Goal: Navigation & Orientation: Find specific page/section

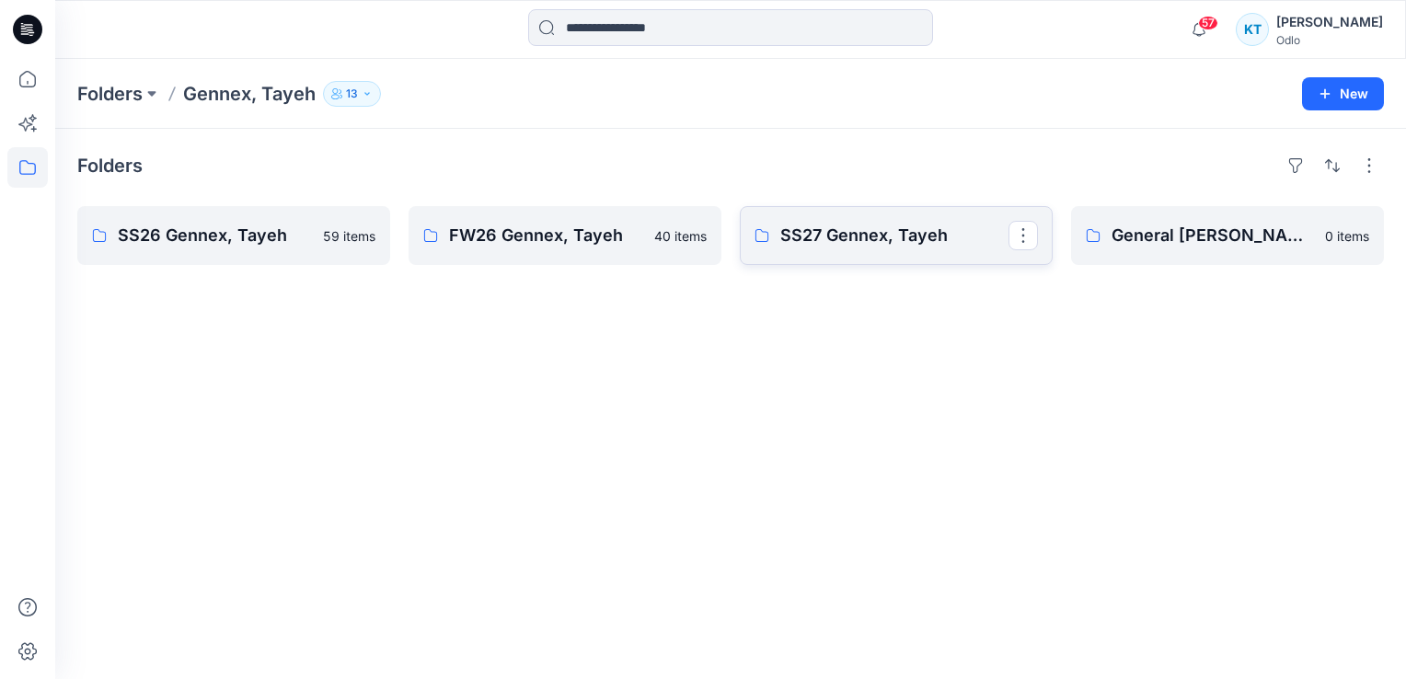
click at [843, 237] on p "SS27 Gennex, Tayeh" at bounding box center [894, 236] width 228 height 26
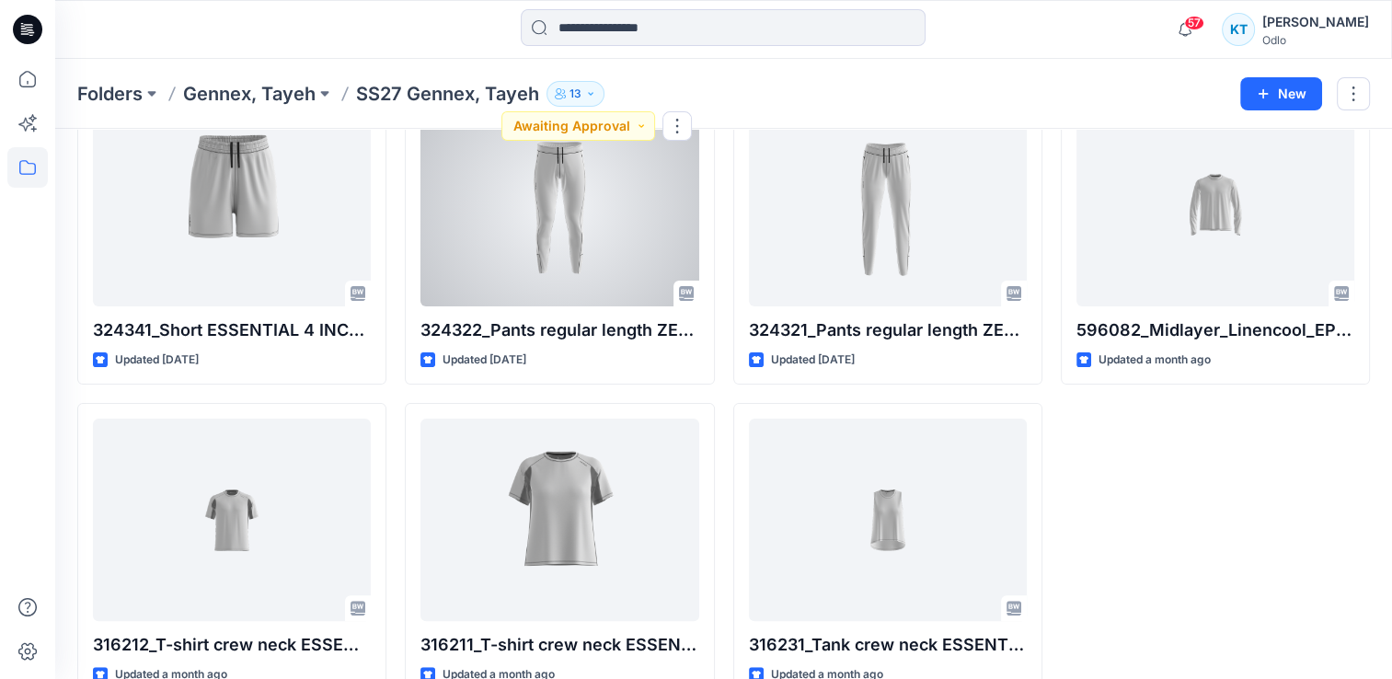
scroll to position [475, 0]
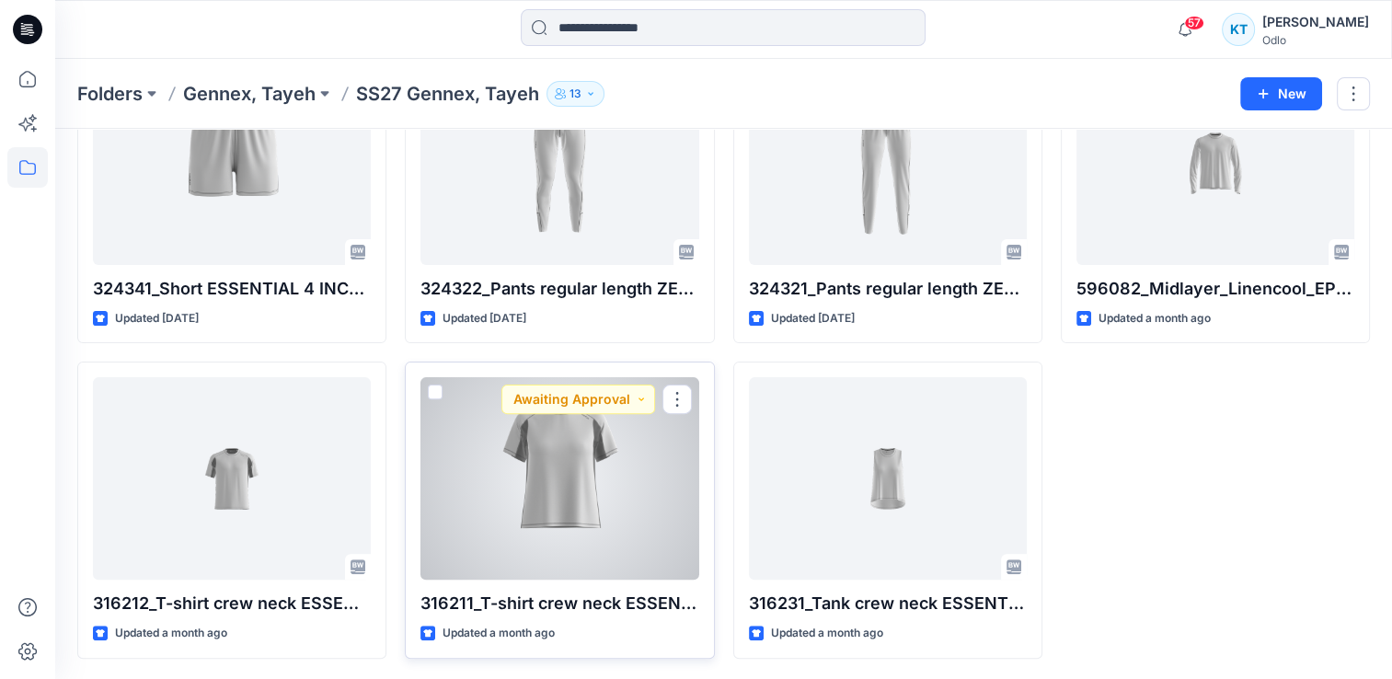
click at [637, 457] on div at bounding box center [559, 478] width 278 height 202
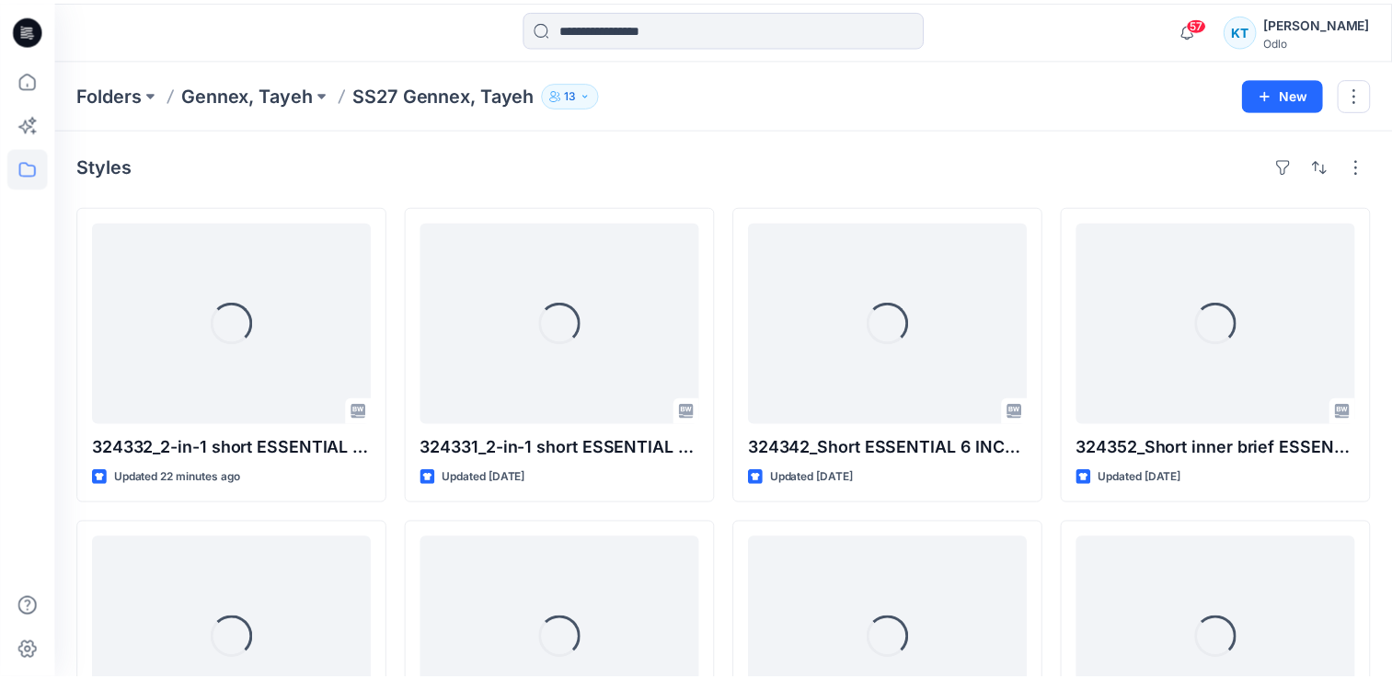
scroll to position [475, 0]
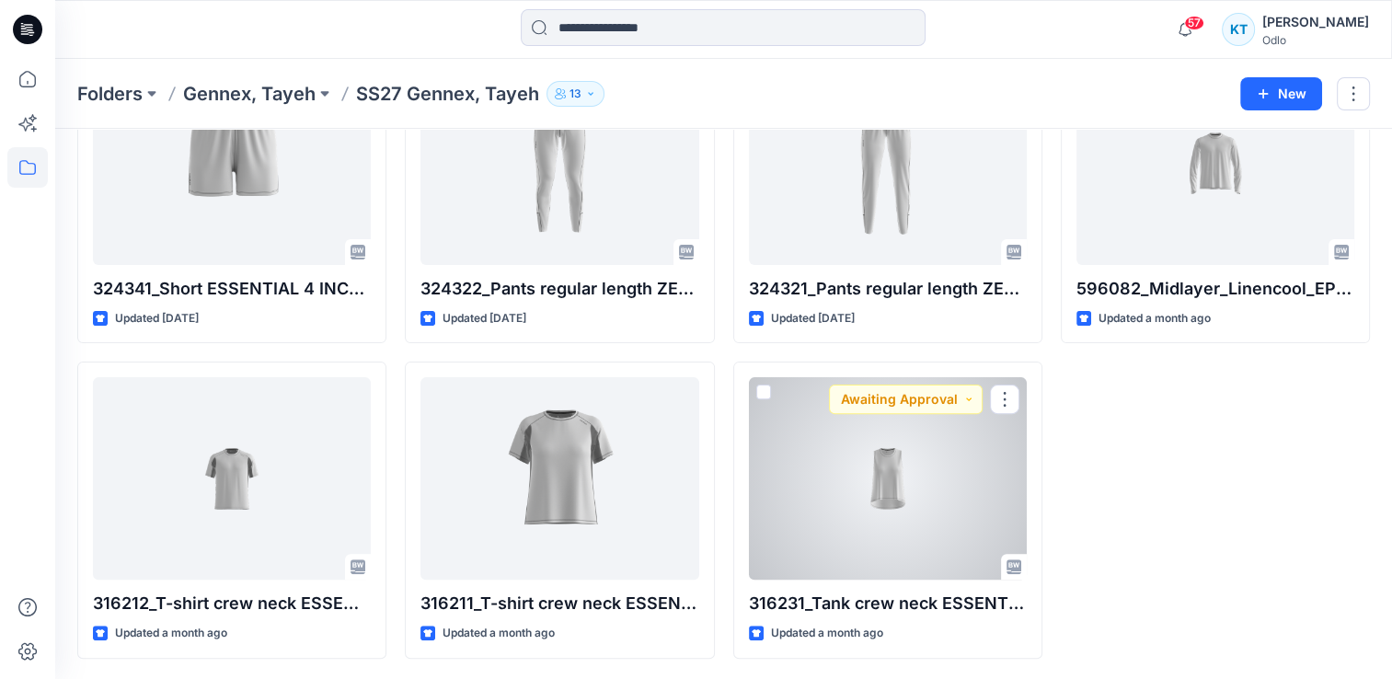
click at [924, 510] on div at bounding box center [888, 478] width 278 height 202
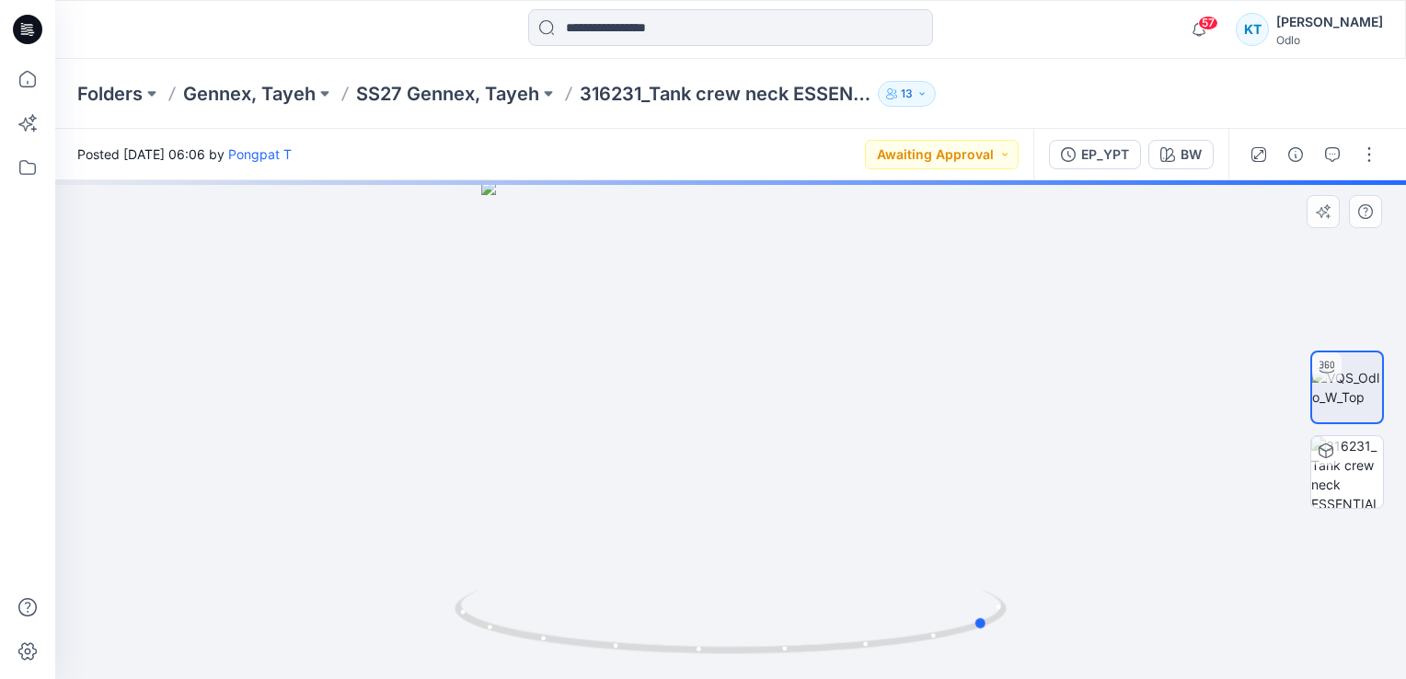
drag, startPoint x: 852, startPoint y: 316, endPoint x: 565, endPoint y: 301, distance: 287.5
click at [537, 302] on div at bounding box center [730, 429] width 1351 height 499
drag, startPoint x: 777, startPoint y: 303, endPoint x: 875, endPoint y: 298, distance: 97.6
click at [875, 298] on div at bounding box center [730, 429] width 1351 height 499
drag, startPoint x: 715, startPoint y: 523, endPoint x: 716, endPoint y: 557, distance: 34.1
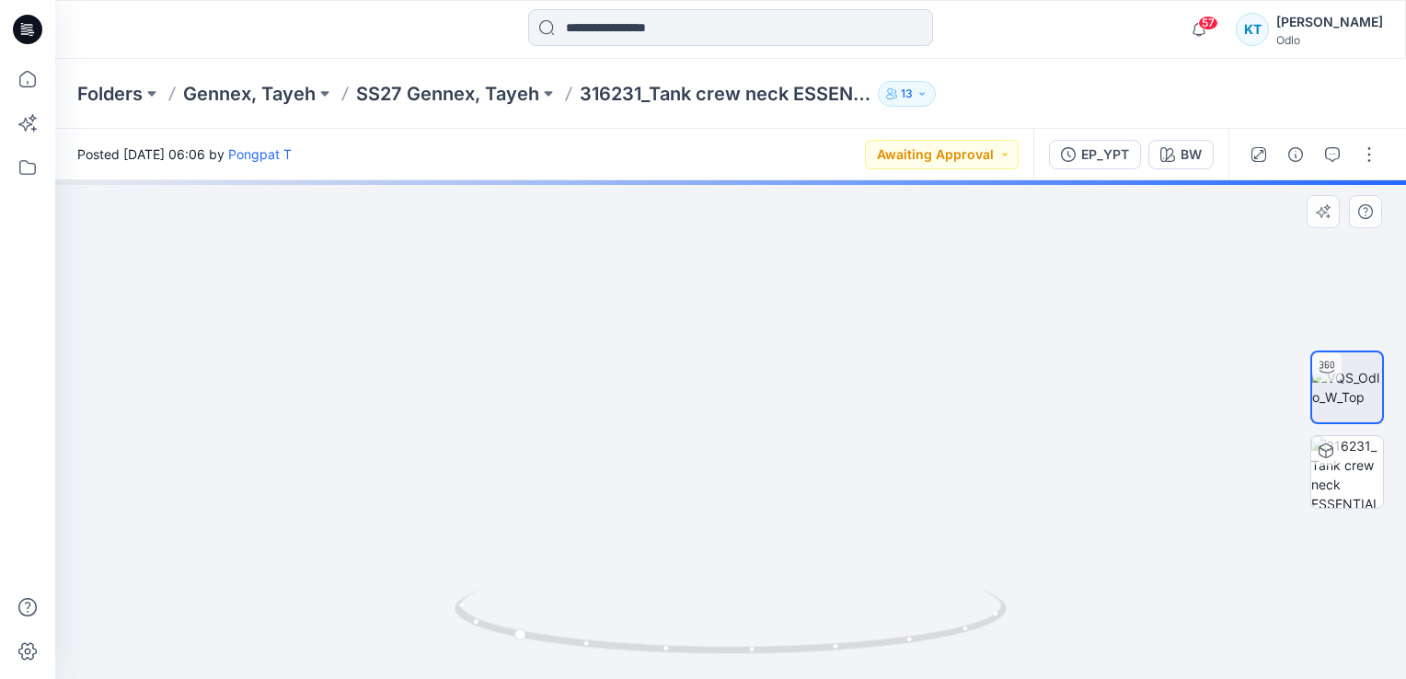
click at [716, 557] on img at bounding box center [731, 163] width 1567 height 1033
drag, startPoint x: 824, startPoint y: 367, endPoint x: 787, endPoint y: 598, distance: 233.8
click at [787, 598] on div at bounding box center [730, 429] width 1351 height 499
drag, startPoint x: 792, startPoint y: 403, endPoint x: 773, endPoint y: 508, distance: 106.6
click at [773, 508] on img at bounding box center [701, 429] width 1567 height 499
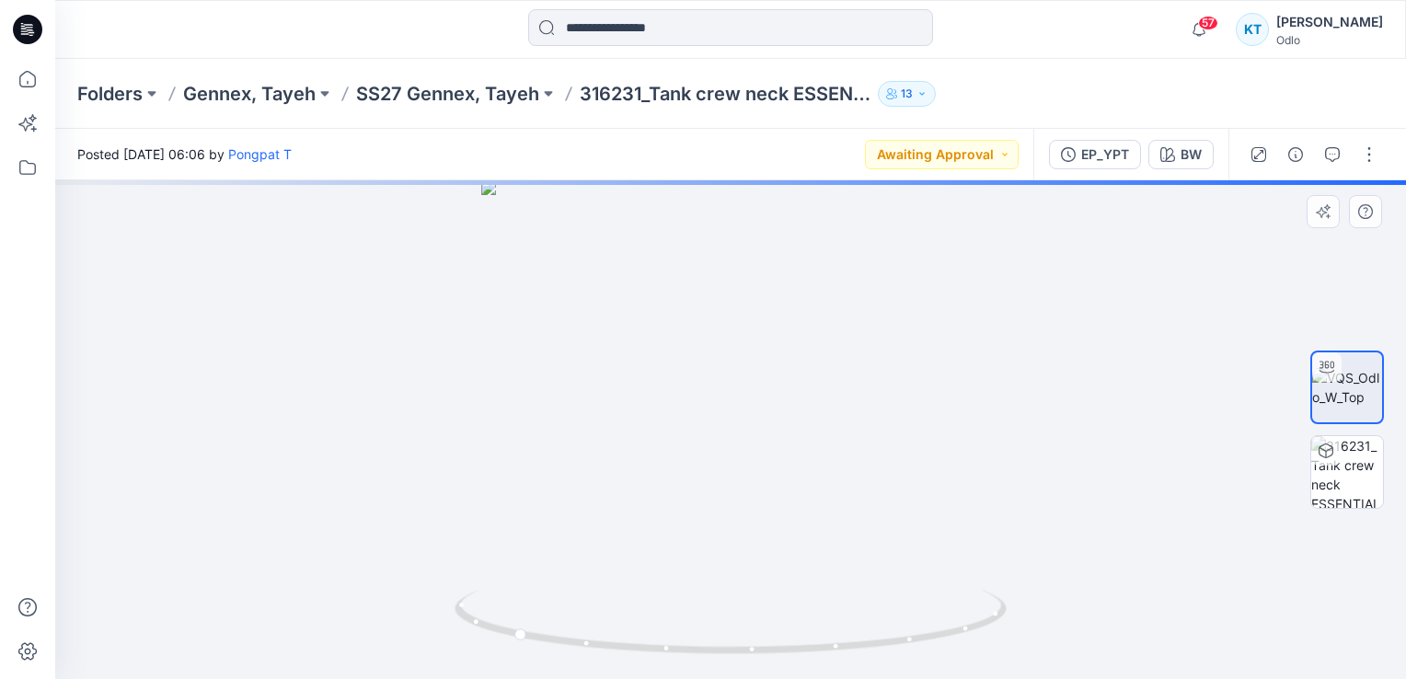
click at [1309, 472] on div at bounding box center [1347, 429] width 118 height 273
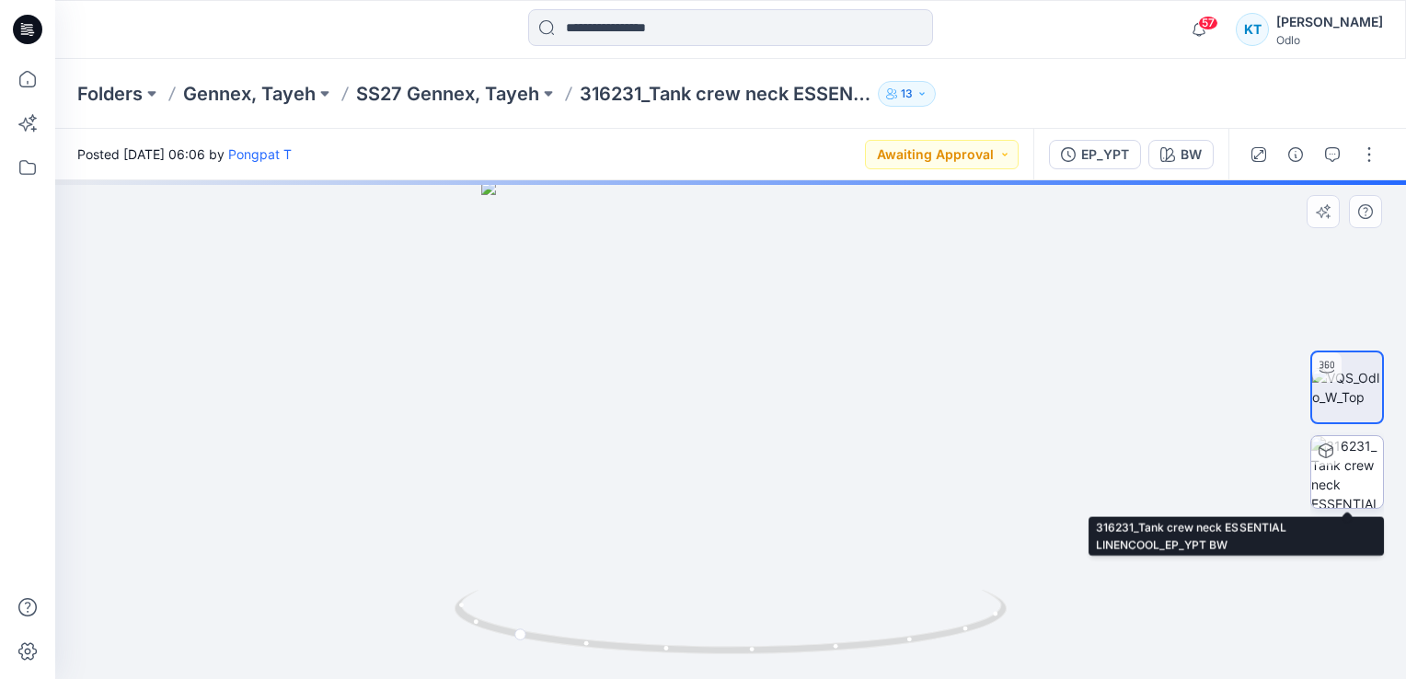
click at [1340, 469] on img at bounding box center [1347, 472] width 72 height 72
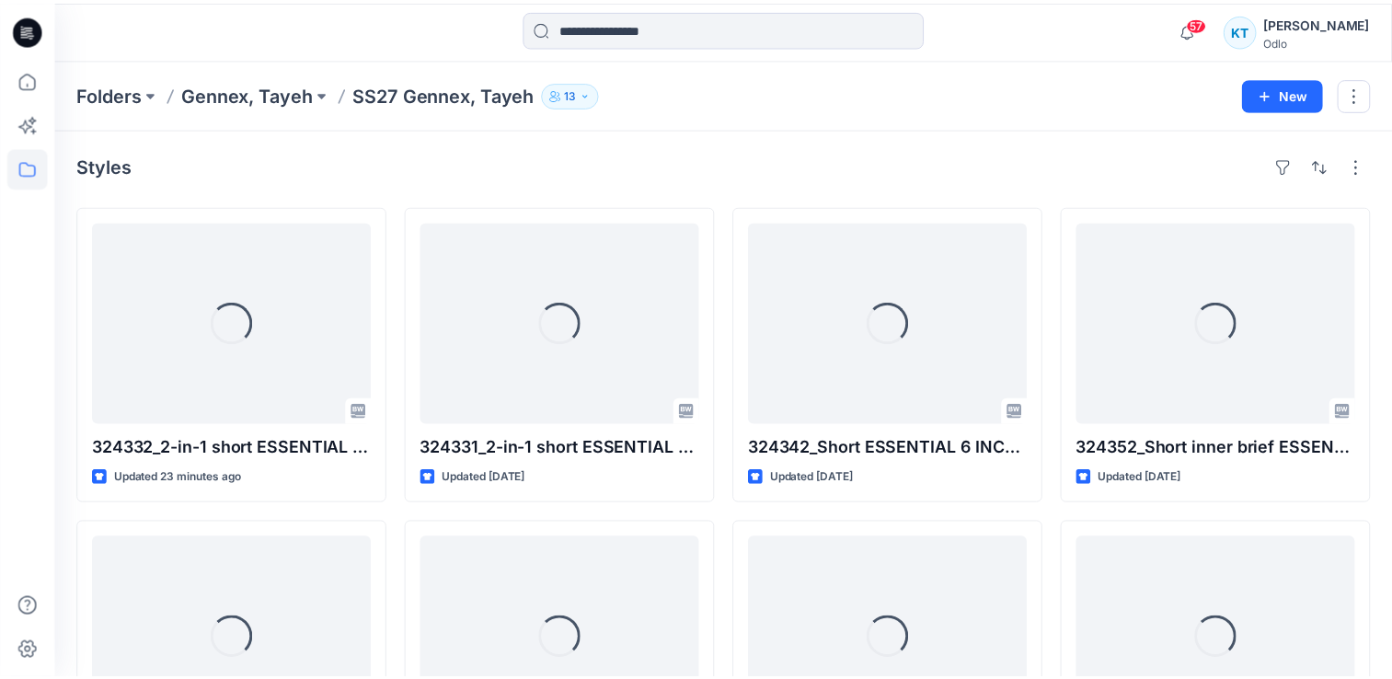
scroll to position [475, 0]
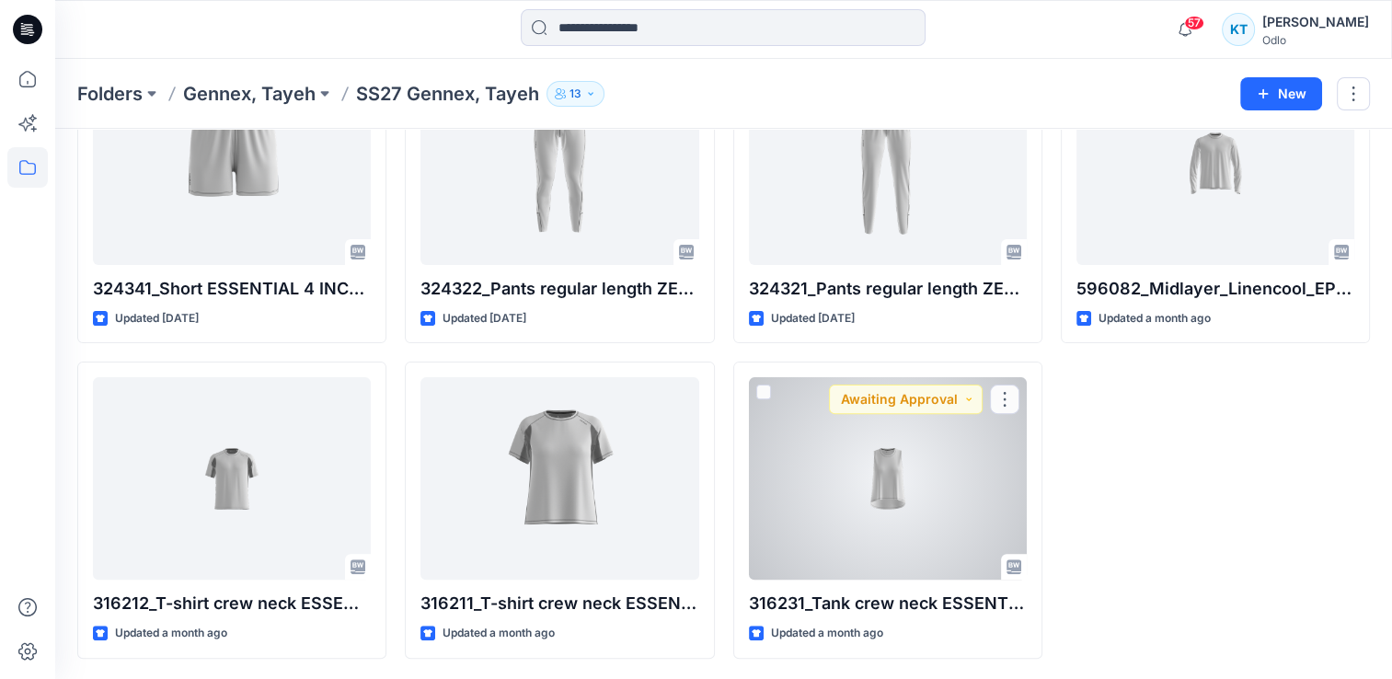
click at [873, 448] on div at bounding box center [888, 478] width 278 height 202
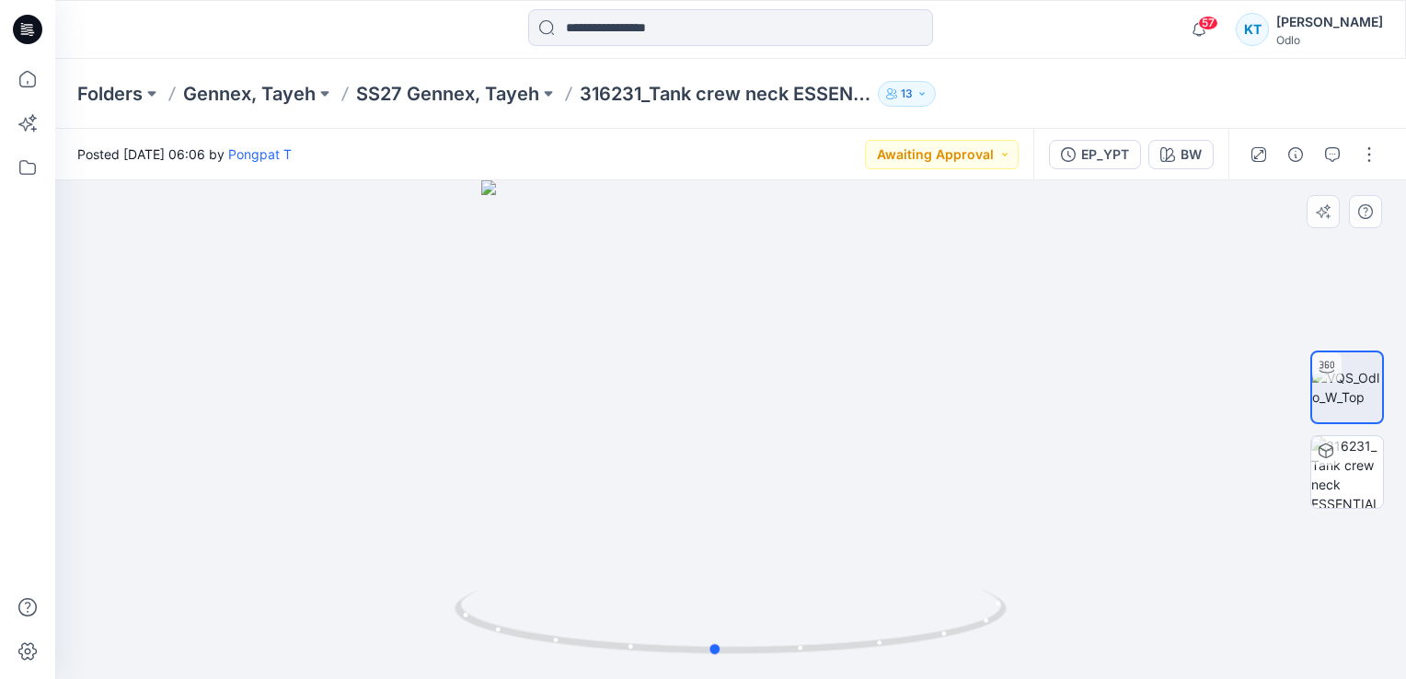
drag, startPoint x: 700, startPoint y: 393, endPoint x: 599, endPoint y: 341, distance: 113.6
click at [456, 343] on div at bounding box center [730, 429] width 1351 height 499
drag, startPoint x: 599, startPoint y: 363, endPoint x: 688, endPoint y: 374, distance: 89.8
click at [688, 374] on div at bounding box center [730, 429] width 1351 height 499
drag, startPoint x: 752, startPoint y: 347, endPoint x: 846, endPoint y: 347, distance: 94.8
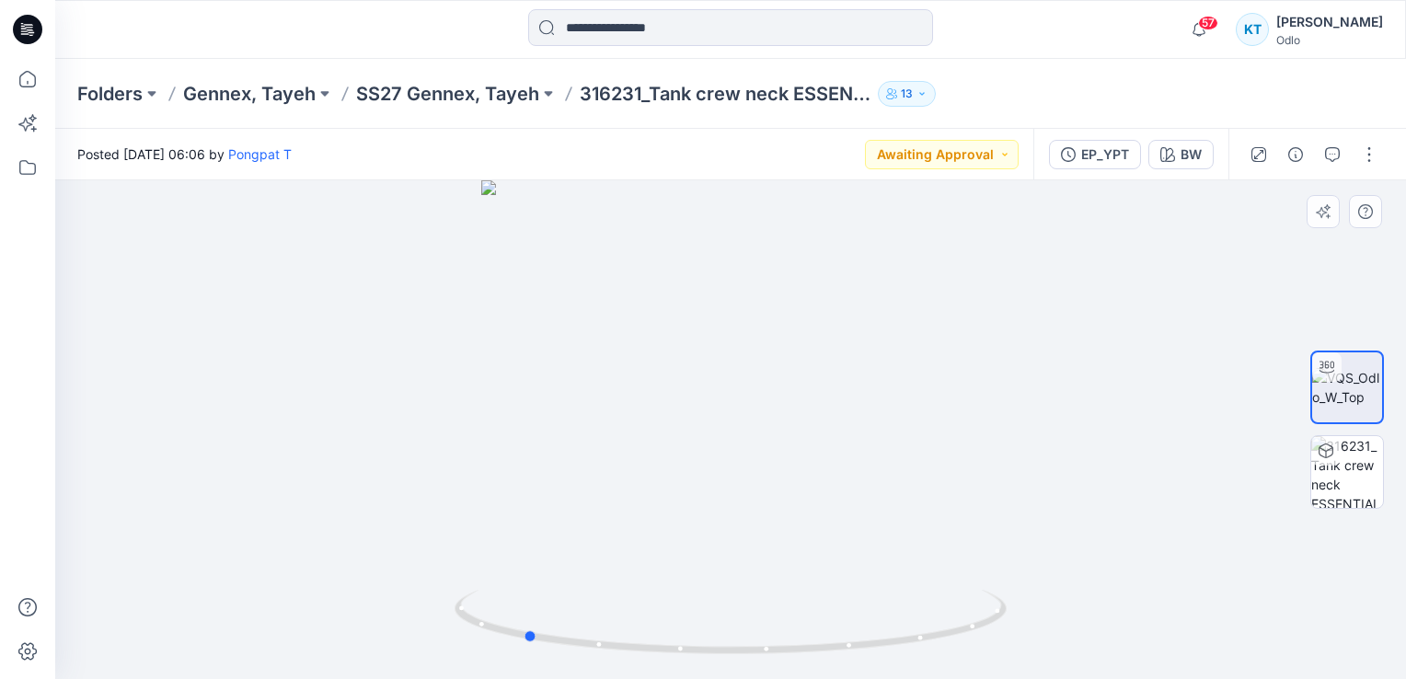
click at [846, 347] on div at bounding box center [730, 429] width 1351 height 499
drag, startPoint x: 742, startPoint y: 316, endPoint x: 747, endPoint y: 532, distance: 215.3
click at [747, 532] on img at bounding box center [731, 317] width 1300 height 725
drag, startPoint x: 751, startPoint y: 311, endPoint x: 713, endPoint y: 581, distance: 272.2
click at [713, 581] on img at bounding box center [731, 429] width 1300 height 499
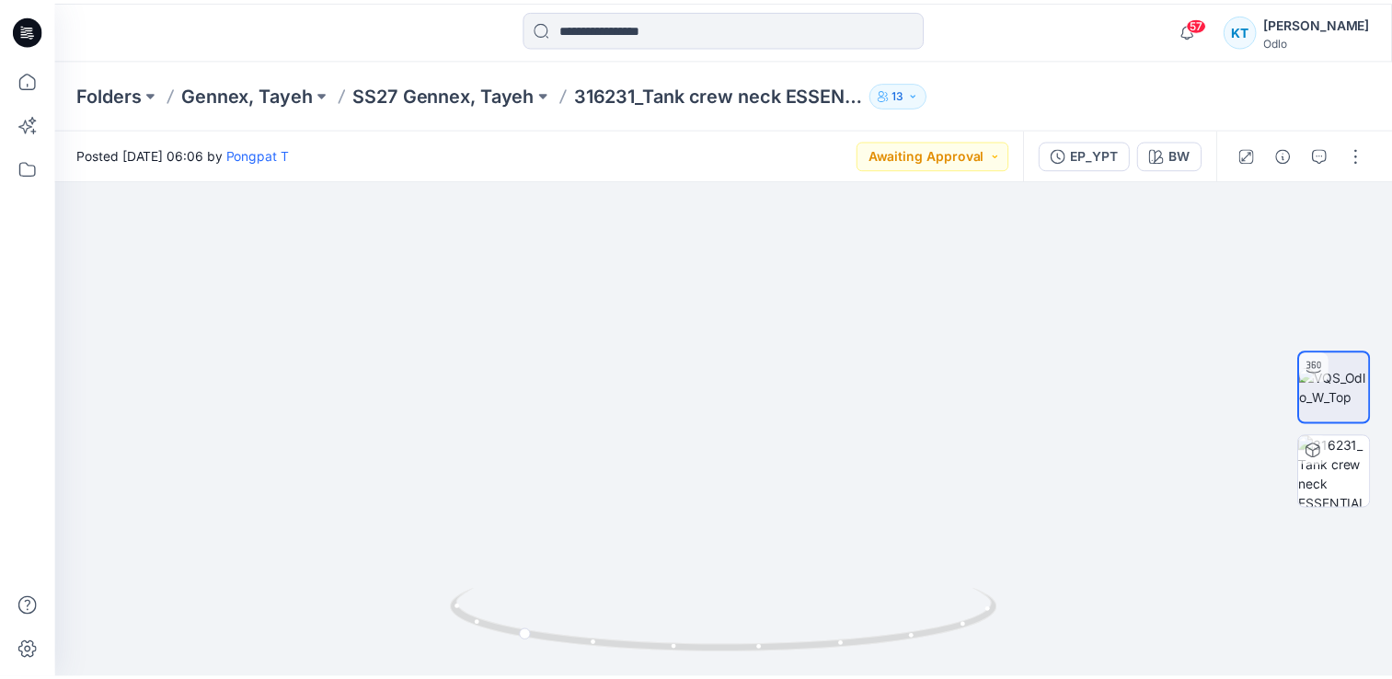
scroll to position [475, 0]
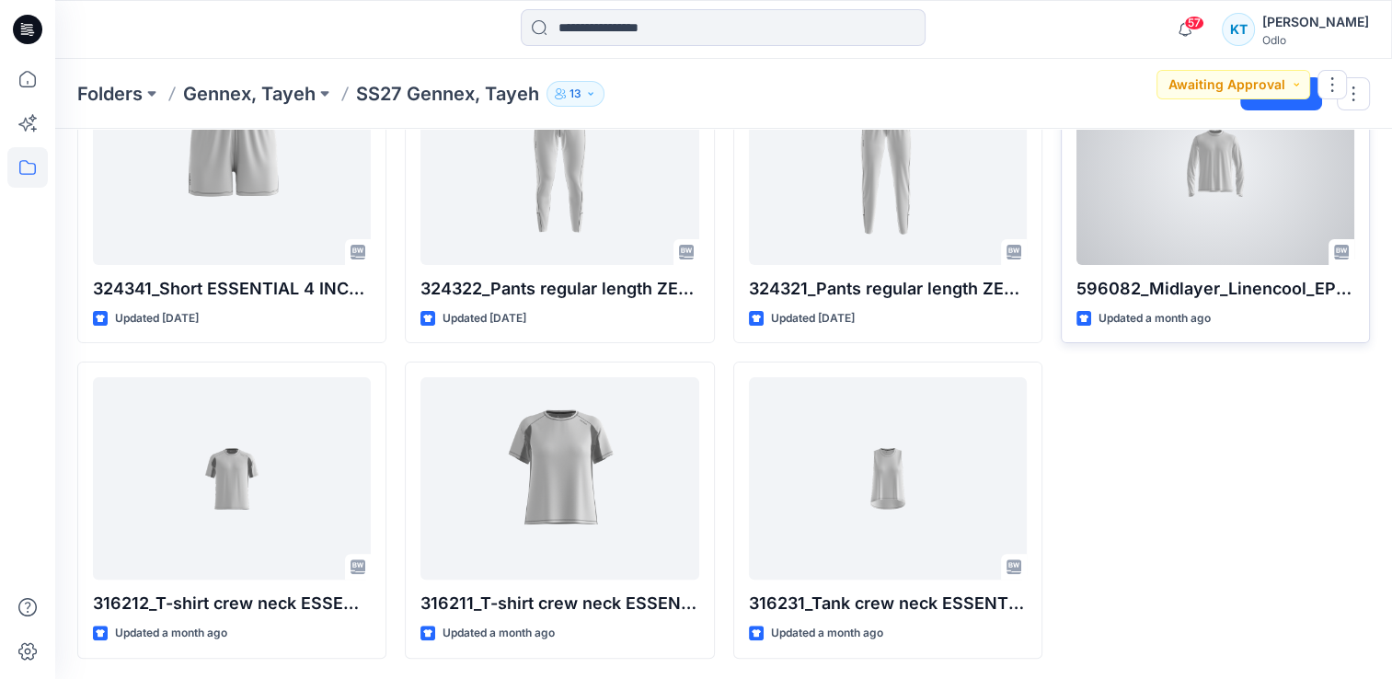
click at [1189, 224] on div at bounding box center [1215, 164] width 278 height 202
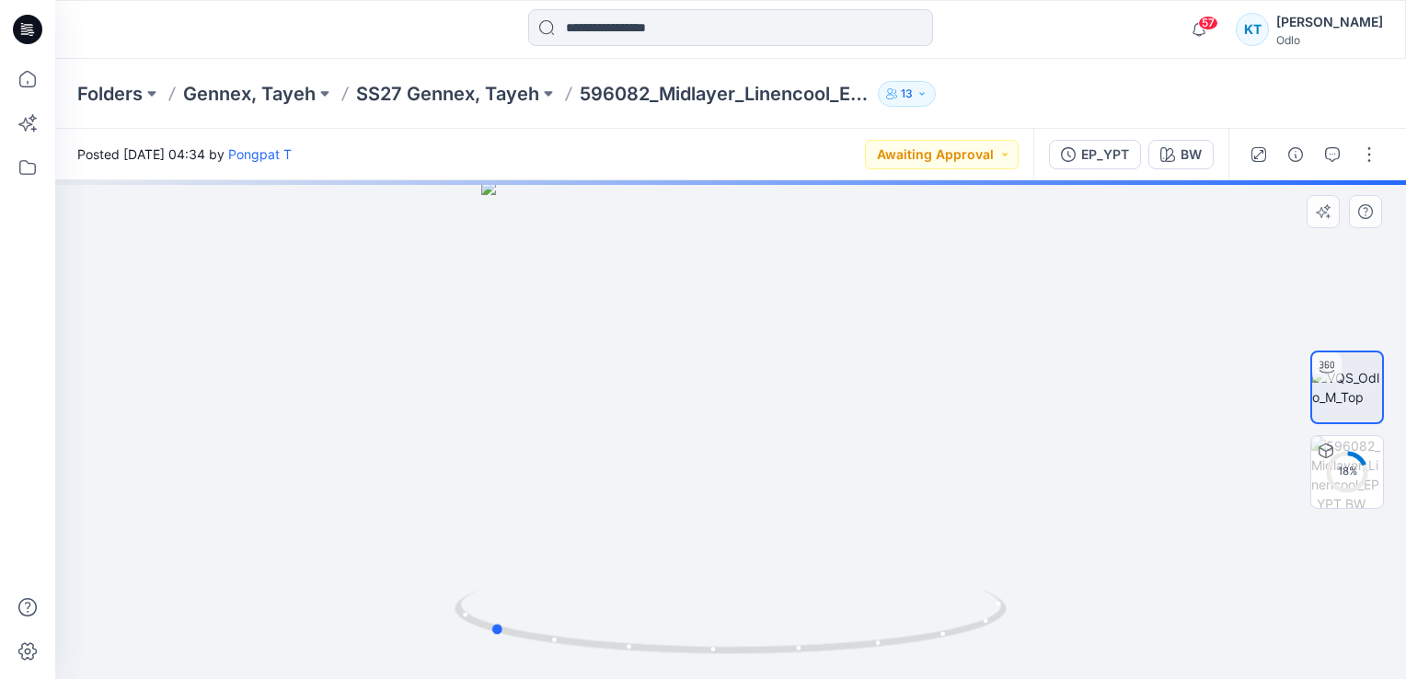
drag, startPoint x: 861, startPoint y: 318, endPoint x: 515, endPoint y: 315, distance: 345.9
click at [515, 315] on div at bounding box center [730, 429] width 1351 height 499
drag, startPoint x: 610, startPoint y: 311, endPoint x: 700, endPoint y: 321, distance: 90.7
click at [700, 321] on div at bounding box center [730, 429] width 1351 height 499
drag, startPoint x: 695, startPoint y: 297, endPoint x: 721, endPoint y: 422, distance: 127.7
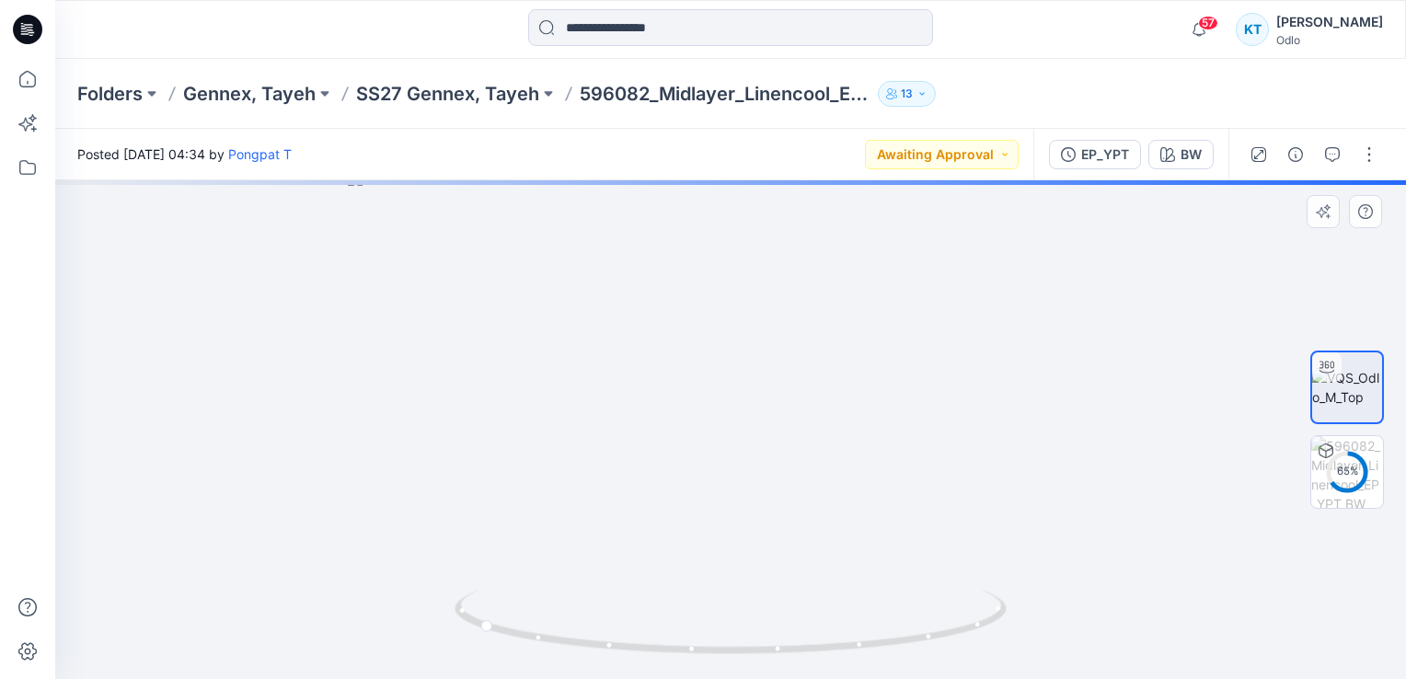
click at [721, 422] on img at bounding box center [730, 425] width 765 height 508
